Goal: Navigation & Orientation: Find specific page/section

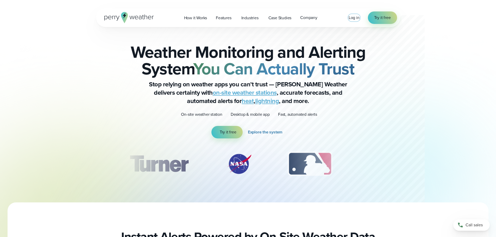
click at [357, 15] on span "Log in" at bounding box center [354, 18] width 11 height 6
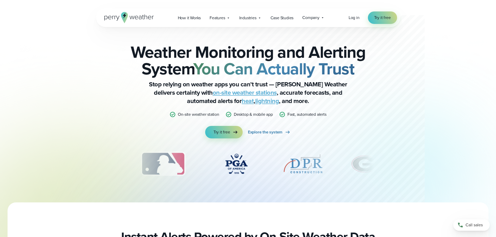
drag, startPoint x: 324, startPoint y: 162, endPoint x: 222, endPoint y: 178, distance: 103.4
click at [222, 178] on div "slideshow" at bounding box center [248, 165] width 252 height 29
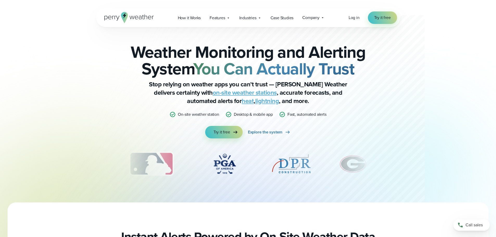
drag, startPoint x: 346, startPoint y: 159, endPoint x: 271, endPoint y: 163, distance: 74.6
click at [269, 171] on div "slideshow" at bounding box center [248, 164] width 252 height 26
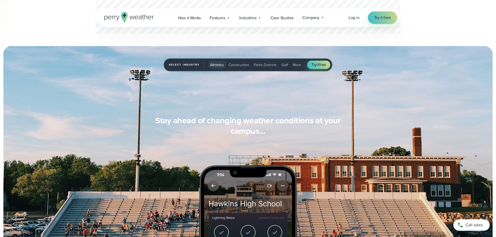
scroll to position [391, 0]
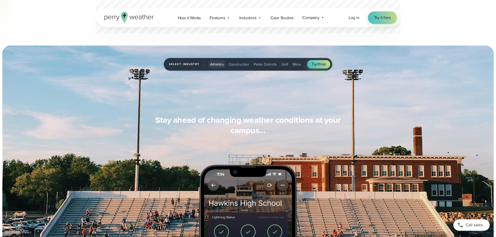
click at [288, 65] on button "Golf" at bounding box center [285, 64] width 11 height 8
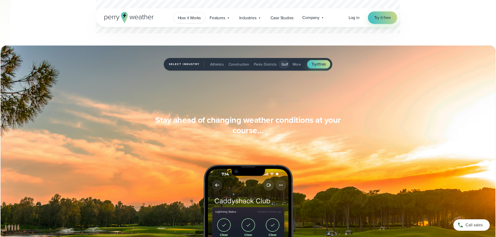
click at [194, 19] on span "How it Works" at bounding box center [189, 18] width 23 height 6
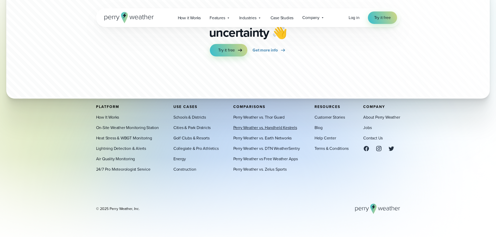
scroll to position [1442, 0]
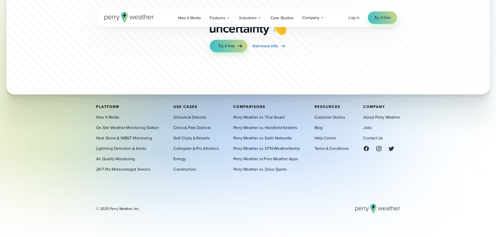
click at [220, 17] on span "Features" at bounding box center [217, 18] width 15 height 6
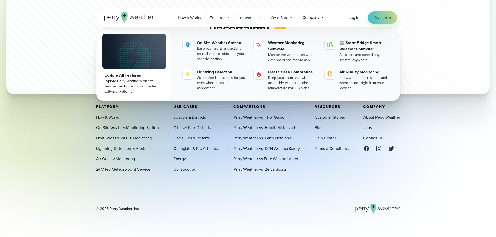
click at [259, 23] on div "Open Menu Log in Try it free How it Works" at bounding box center [248, 17] width 304 height 19
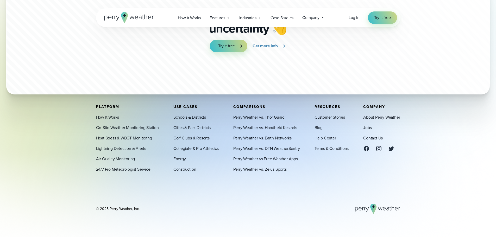
drag, startPoint x: 259, startPoint y: 22, endPoint x: 256, endPoint y: 23, distance: 3.0
click at [258, 22] on div "Industries Featured Case Study How PGA of America is Prioritizing Golfer Safety…" at bounding box center [250, 18] width 31 height 11
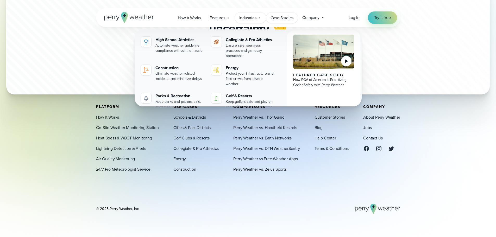
click at [295, 21] on link "Case Studies" at bounding box center [282, 18] width 32 height 11
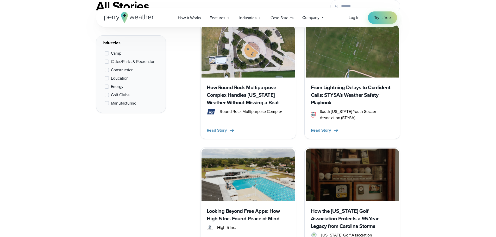
scroll to position [261, 0]
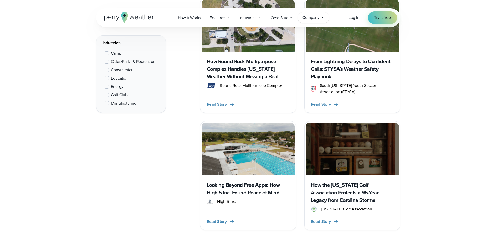
click at [323, 20] on div "Company Contact Us Reach out to us for sales or support questions" at bounding box center [313, 17] width 31 height 11
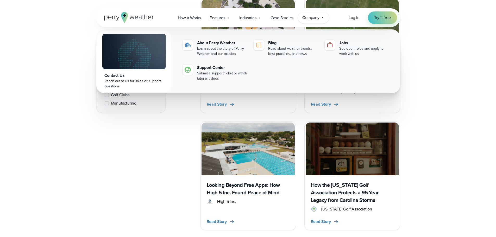
click at [323, 20] on div "Company Contact Us Reach out to us for sales or support questions" at bounding box center [313, 17] width 31 height 11
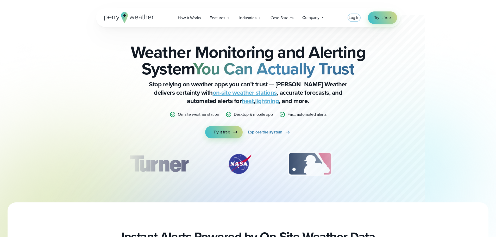
click at [354, 18] on span "Log in" at bounding box center [354, 18] width 11 height 6
